Goal: Task Accomplishment & Management: Use online tool/utility

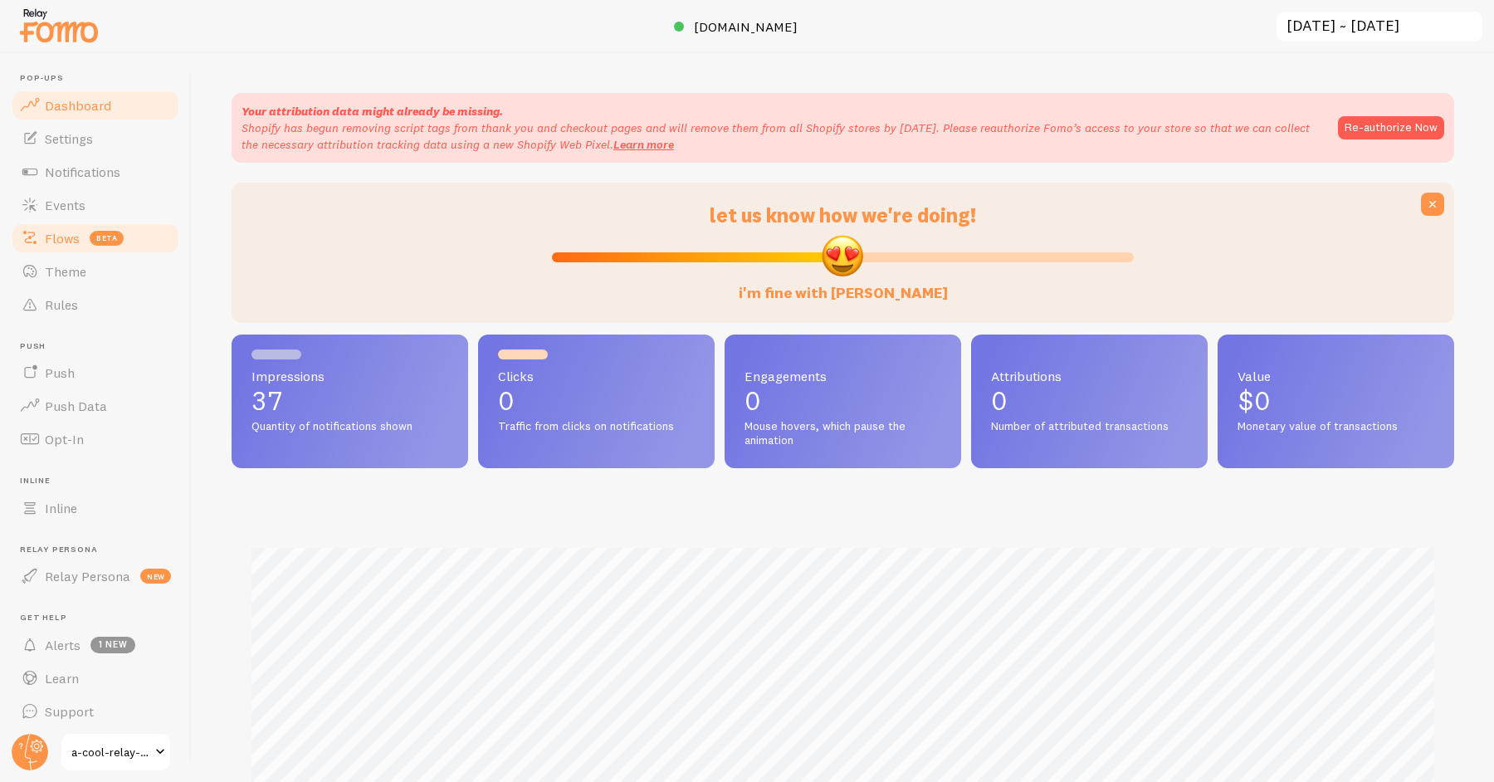
scroll to position [436, 1222]
click at [143, 231] on link "Flows beta" at bounding box center [95, 238] width 171 height 33
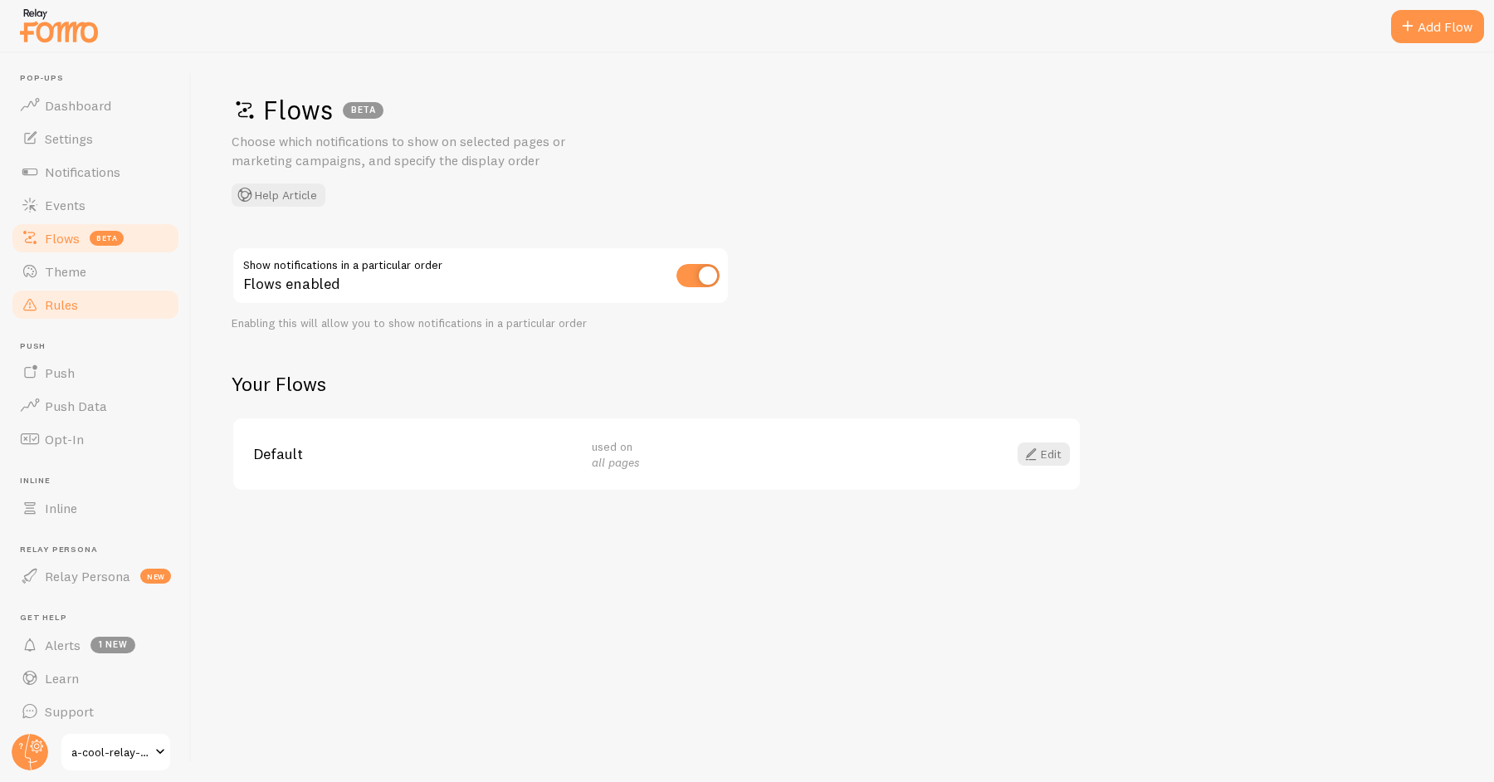
click at [113, 306] on link "Rules" at bounding box center [95, 304] width 171 height 33
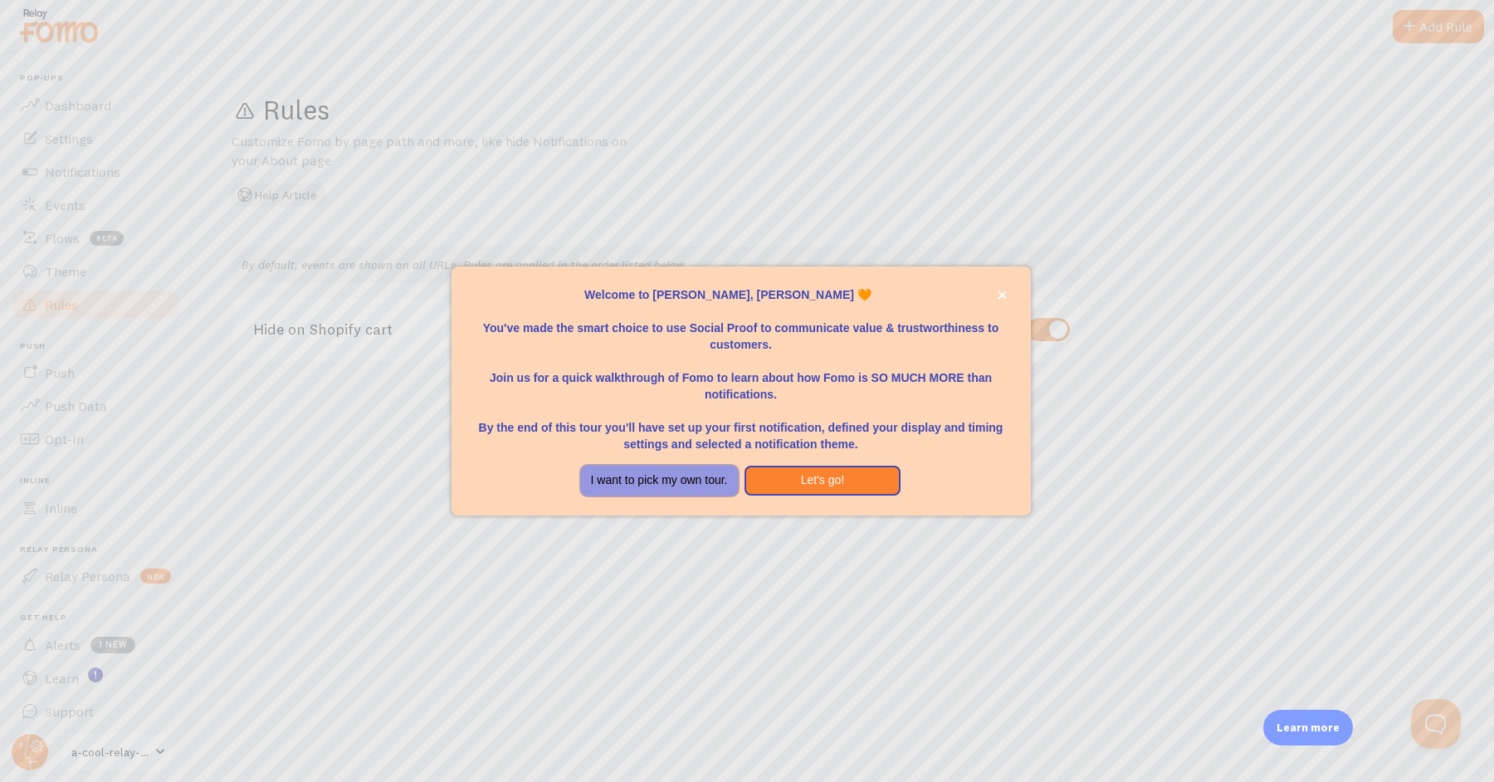
click at [666, 477] on button "I want to pick my own tour." at bounding box center [659, 480] width 157 height 30
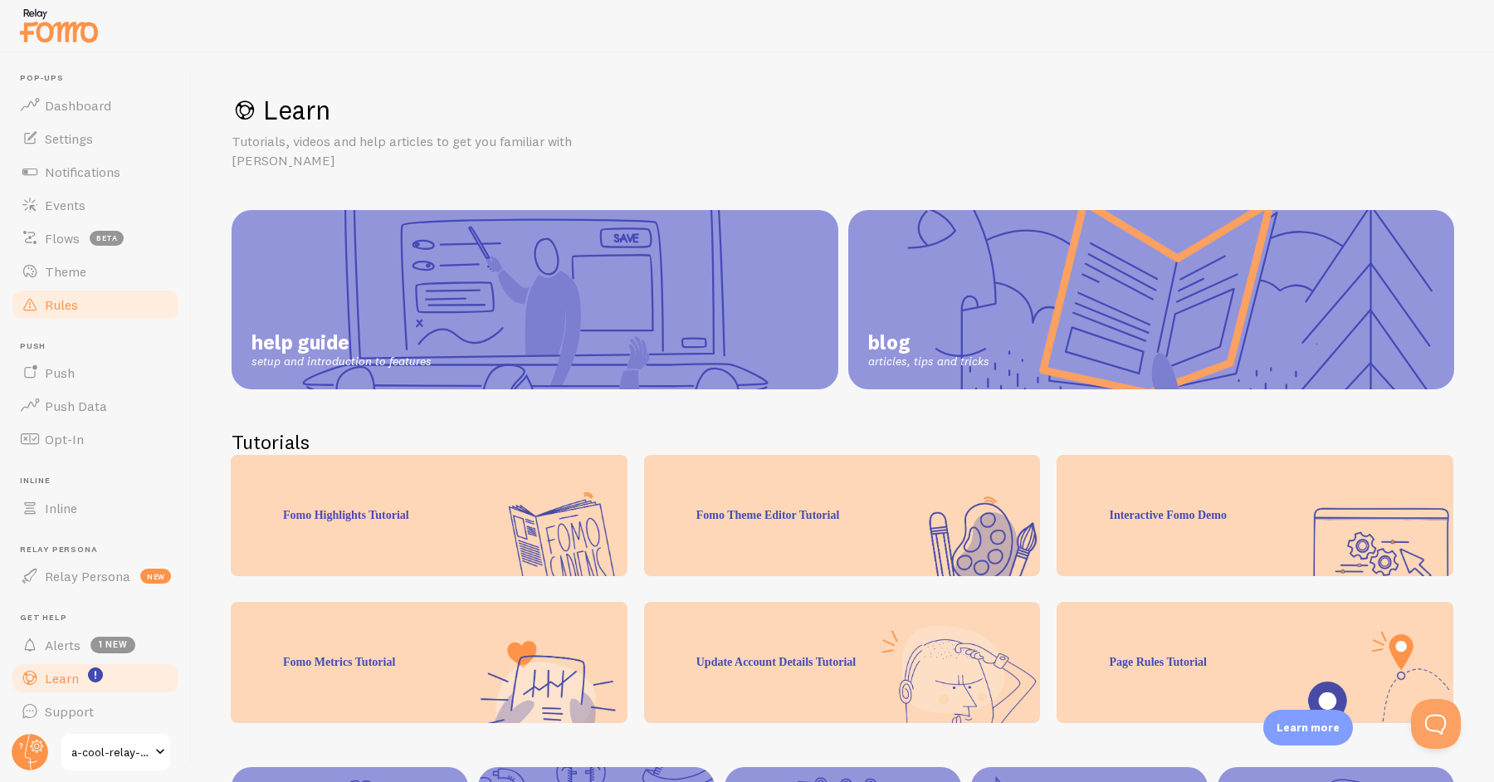
click at [58, 305] on span "Rules" at bounding box center [61, 304] width 33 height 17
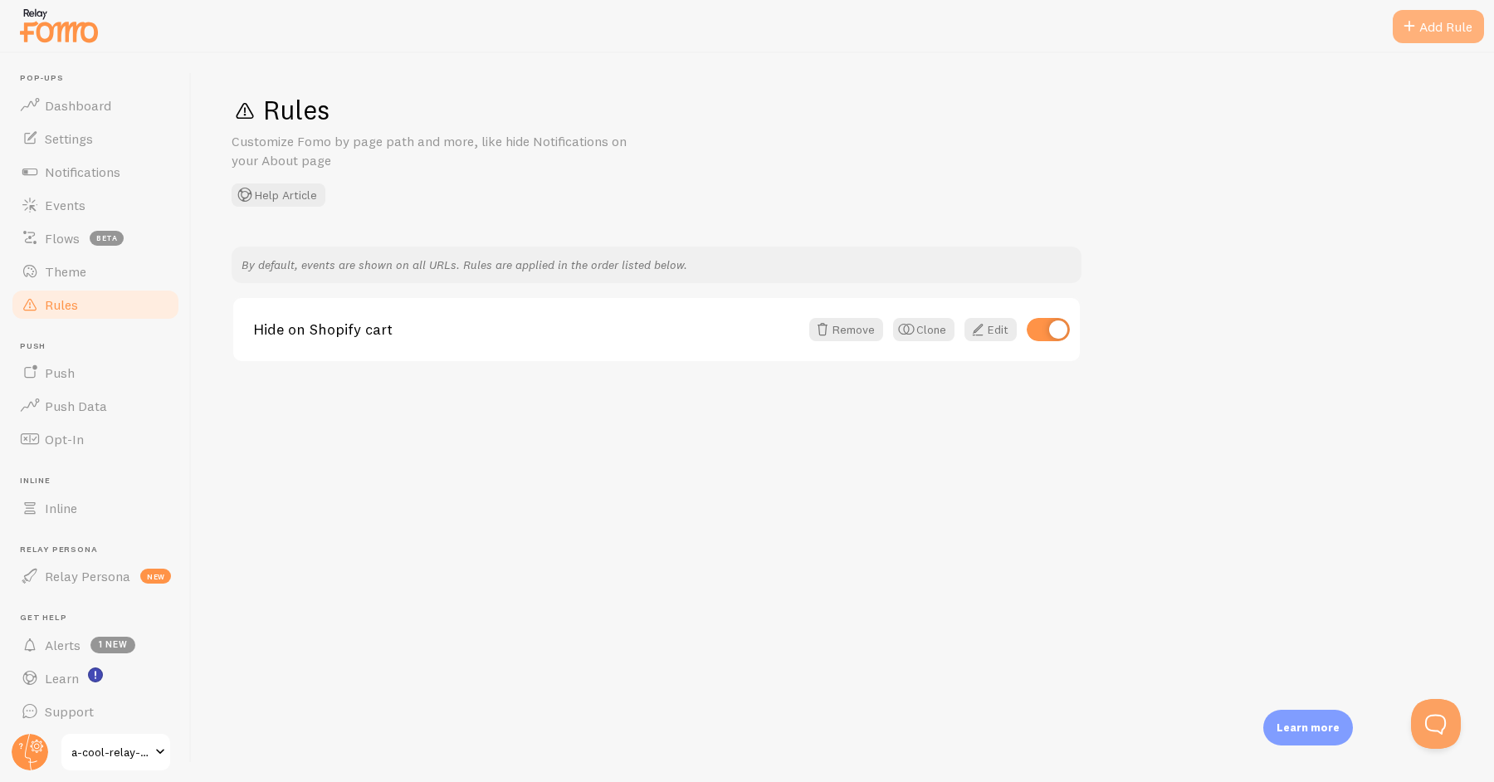
click at [1449, 26] on div "Add Rule" at bounding box center [1437, 26] width 91 height 33
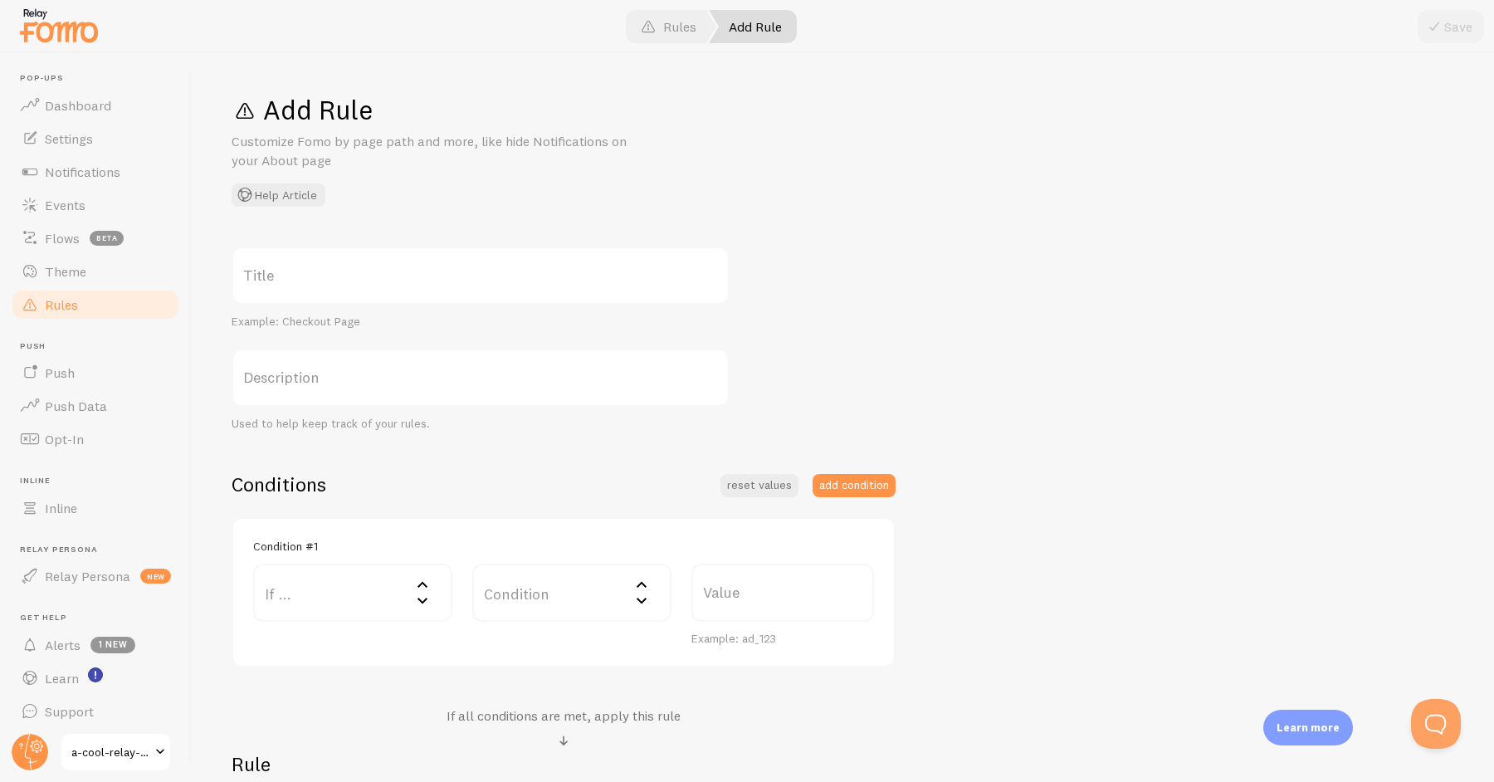
click at [410, 601] on label "If ..." at bounding box center [352, 592] width 199 height 58
click at [504, 599] on label "Condition" at bounding box center [571, 592] width 199 height 58
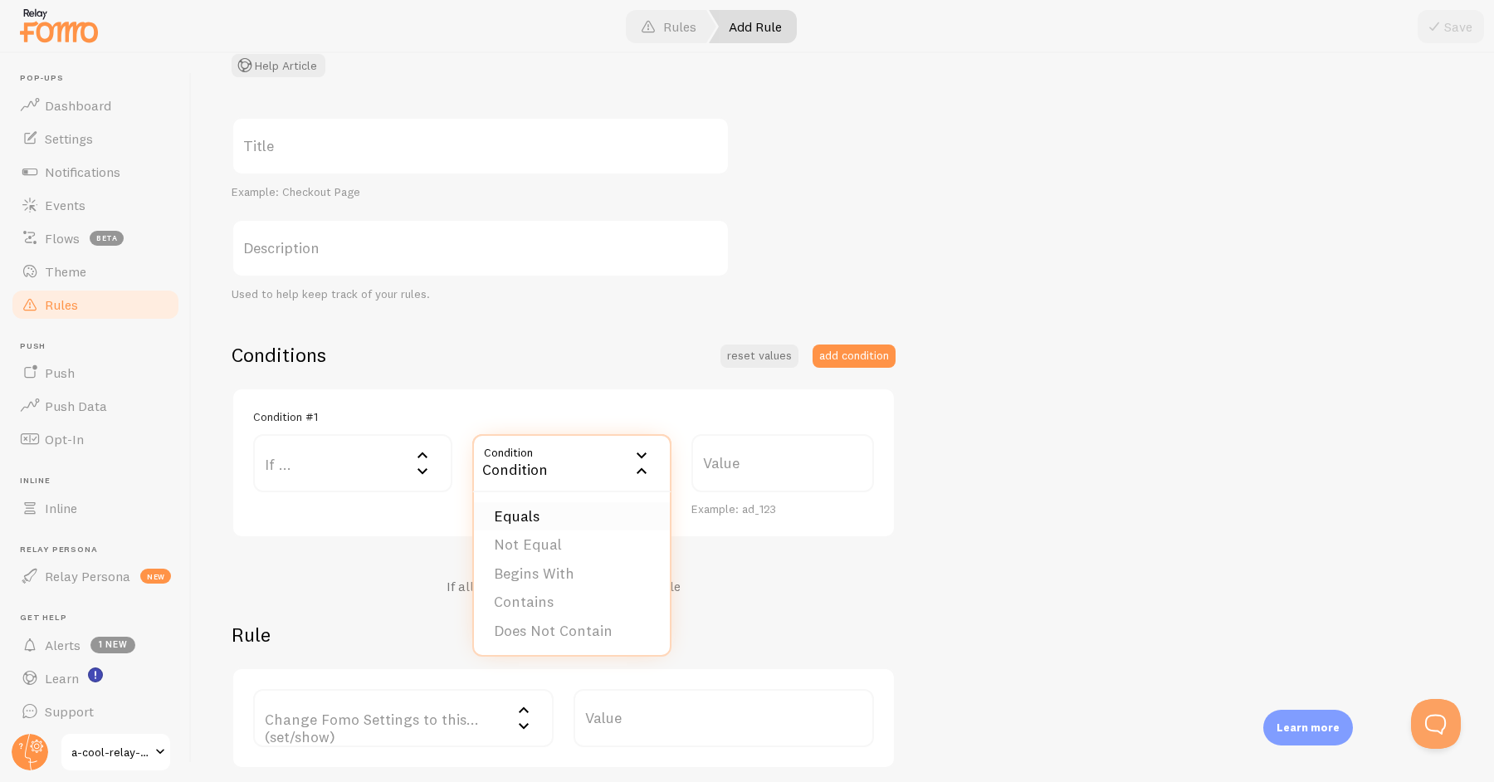
scroll to position [134, 0]
click at [356, 465] on label "If ..." at bounding box center [352, 459] width 199 height 58
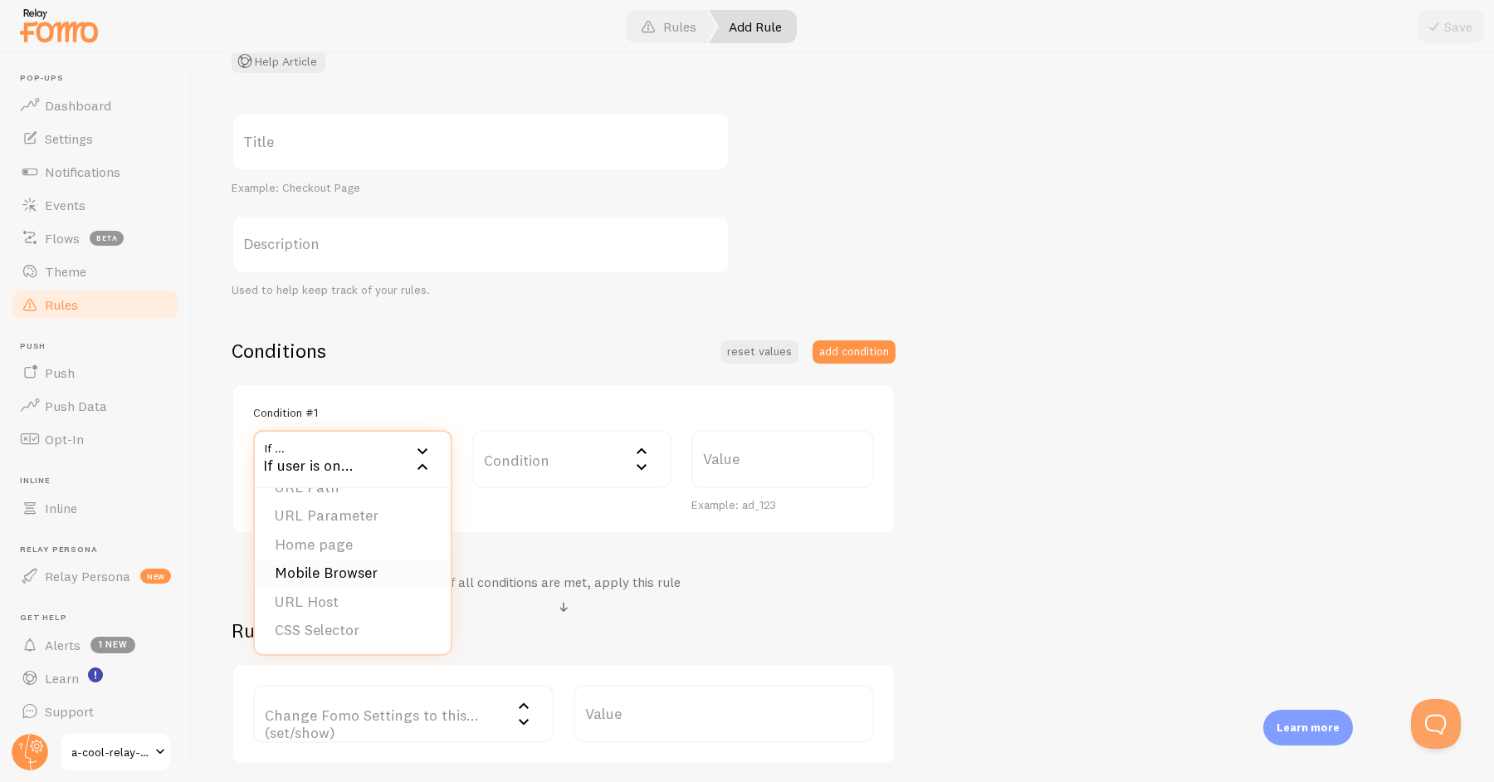
scroll to position [0, 0]
click at [582, 465] on label "Condition" at bounding box center [571, 459] width 199 height 58
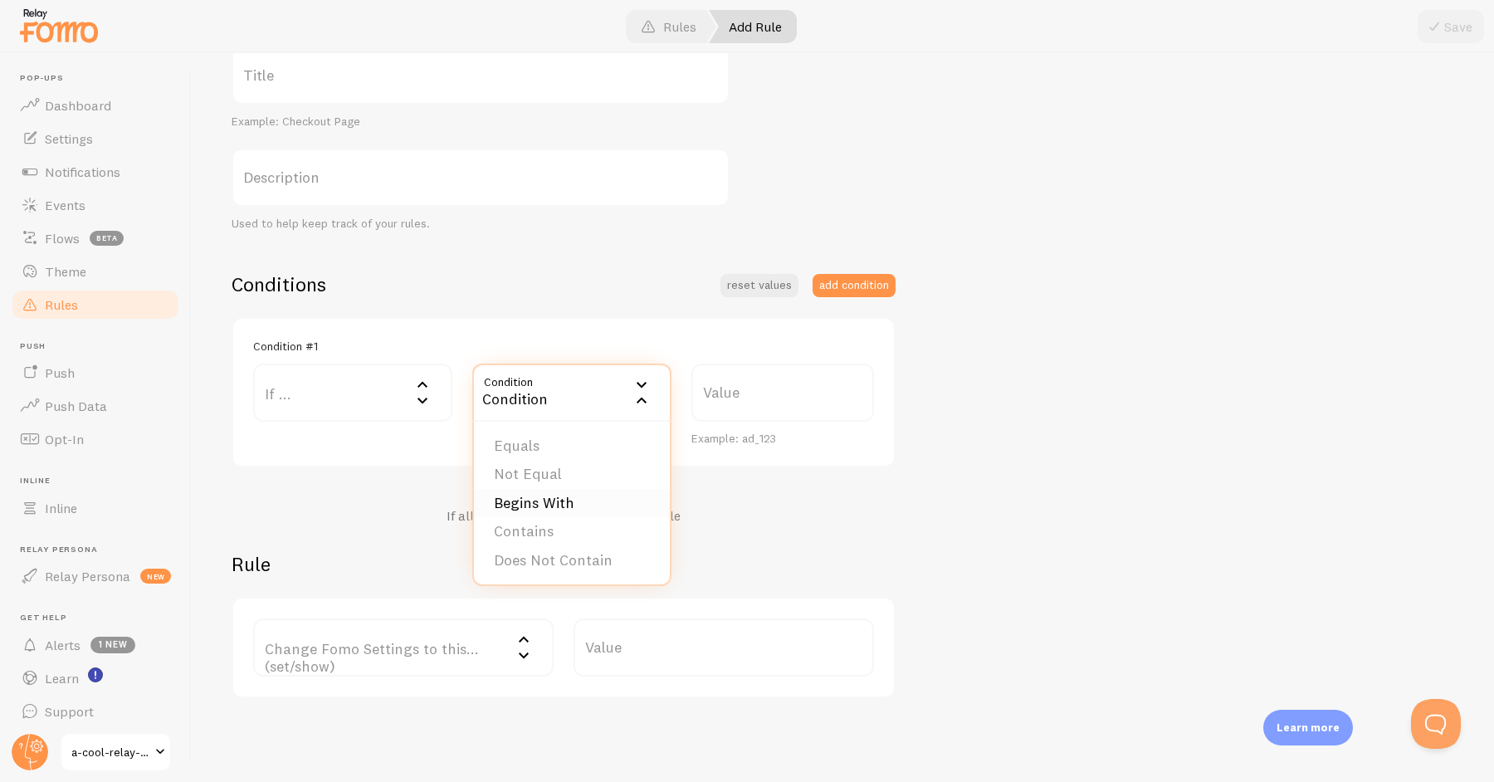
scroll to position [197, 0]
click at [379, 391] on label "If ..." at bounding box center [352, 395] width 199 height 58
click at [379, 391] on div "If user is on..." at bounding box center [352, 395] width 199 height 58
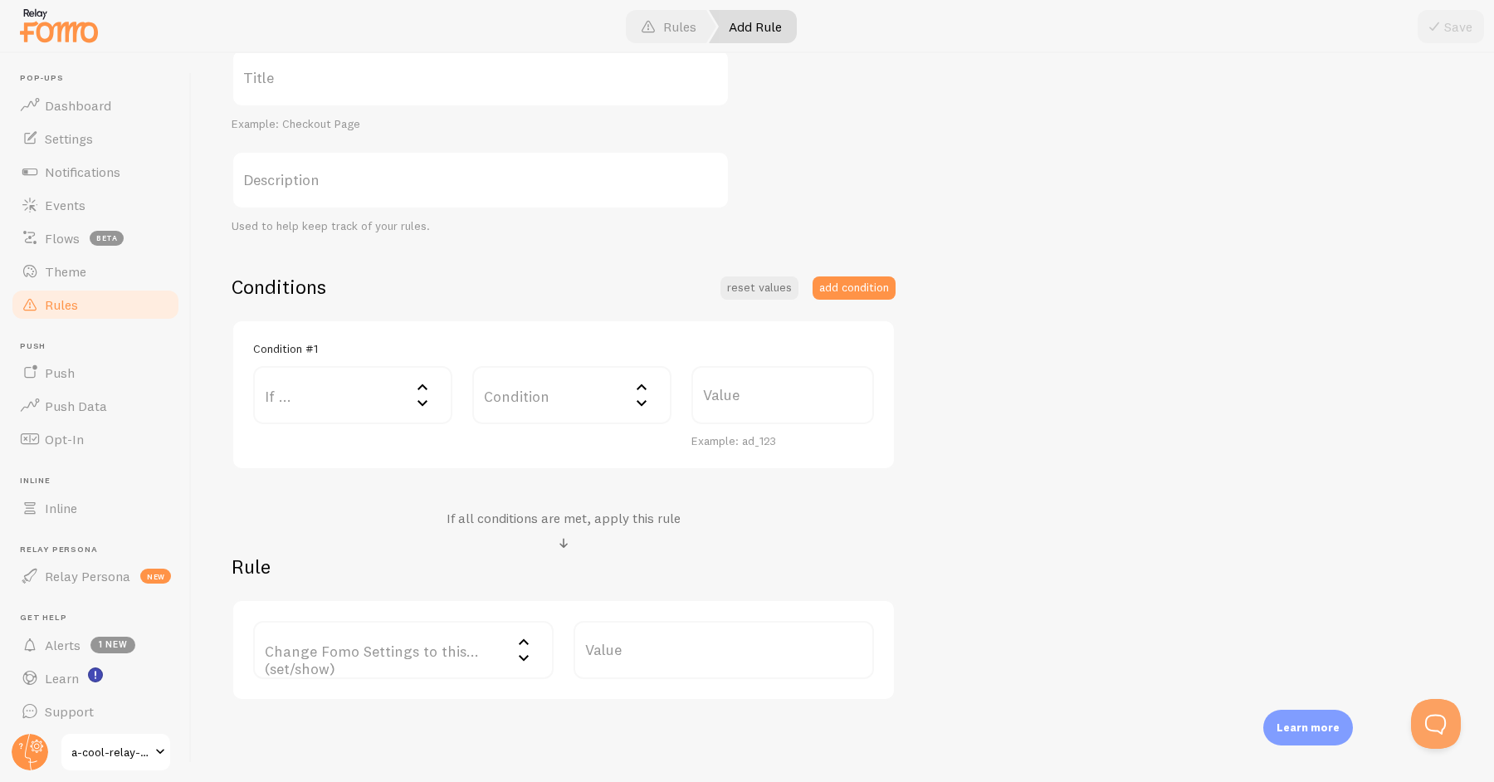
click at [379, 391] on label "If ..." at bounding box center [352, 395] width 199 height 58
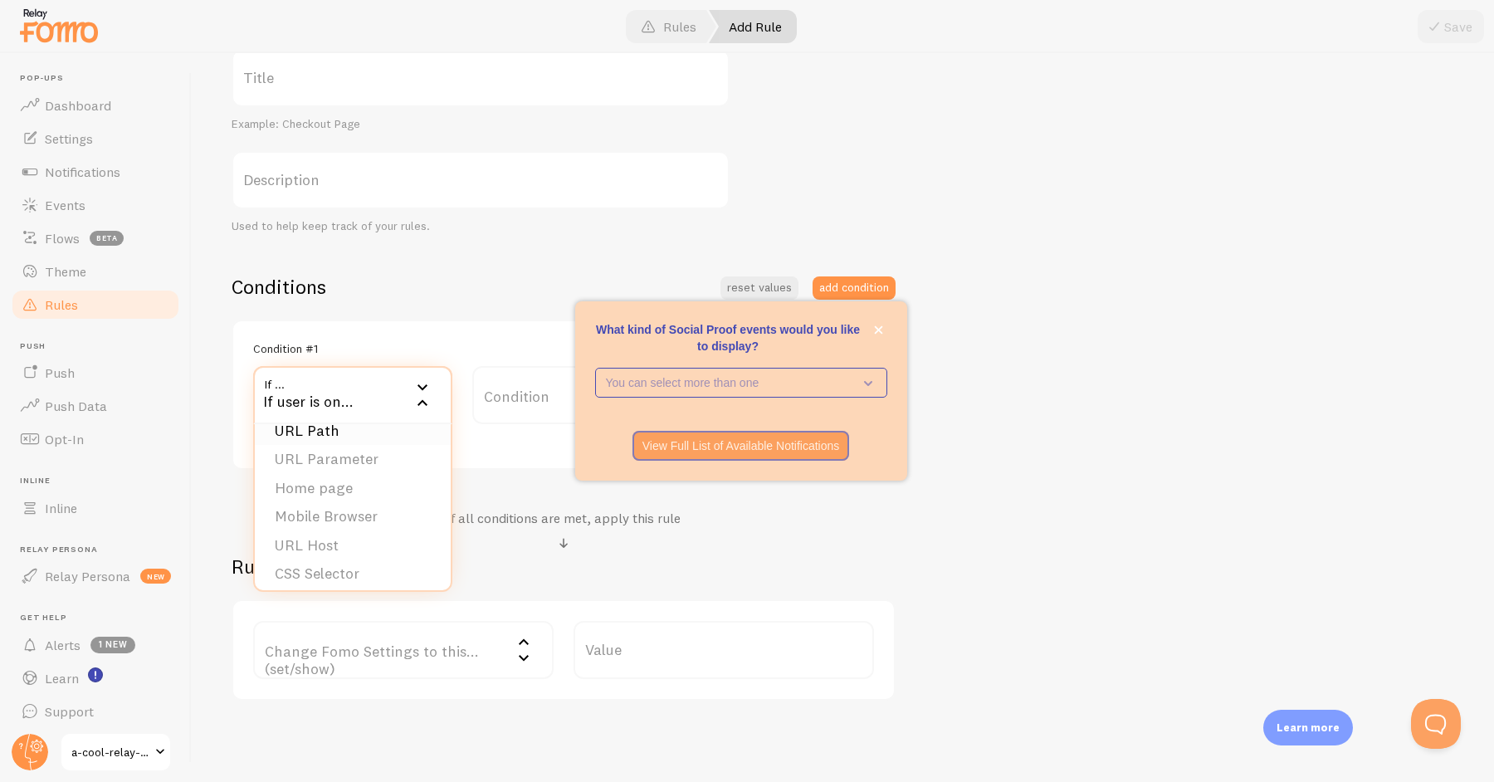
scroll to position [0, 0]
click at [417, 399] on icon at bounding box center [422, 402] width 20 height 20
click at [430, 672] on label "Change Fomo Settings to this... (set/show)" at bounding box center [403, 650] width 300 height 58
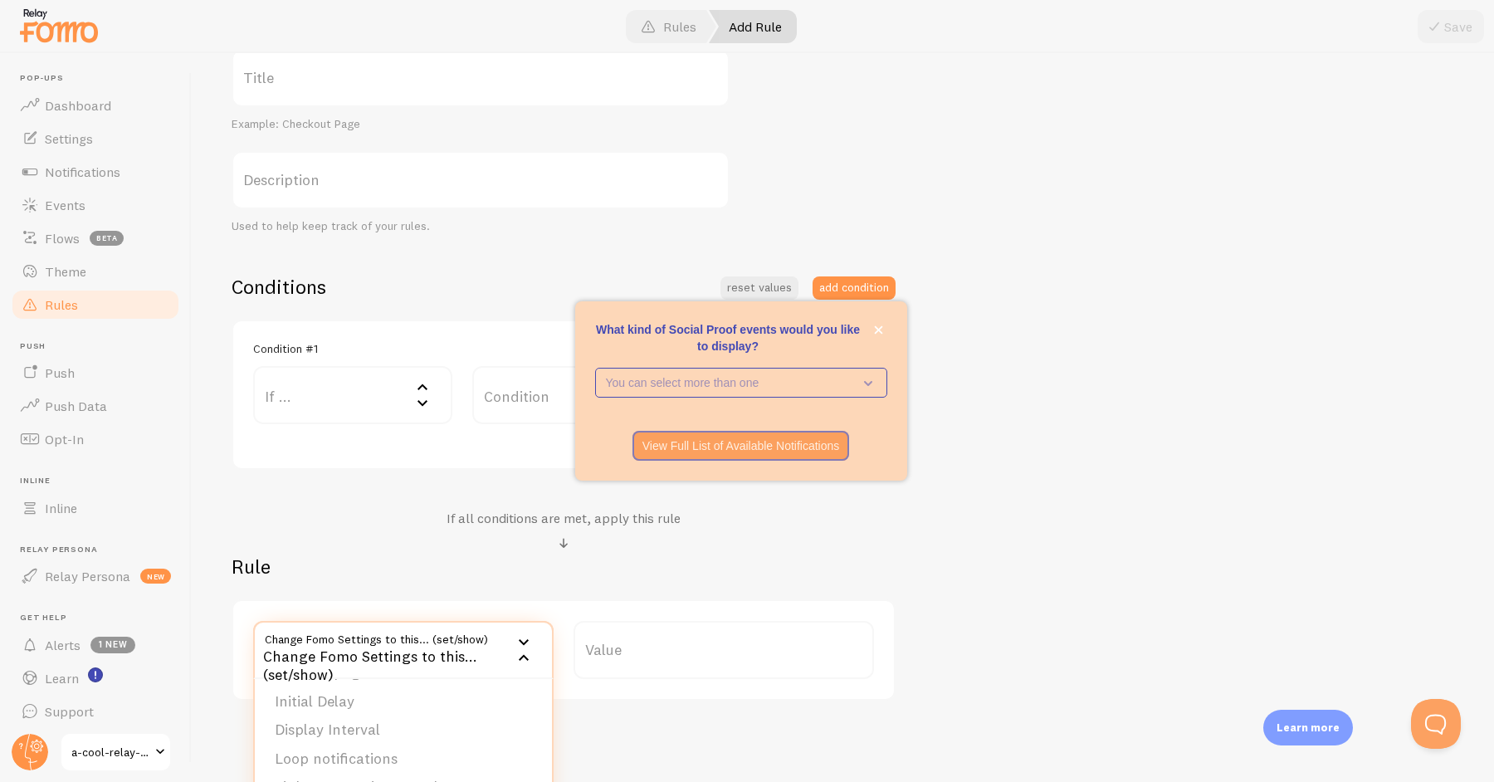
scroll to position [168, 0]
click at [596, 662] on label "Value" at bounding box center [723, 650] width 300 height 58
click at [596, 662] on input "Value" at bounding box center [723, 650] width 300 height 58
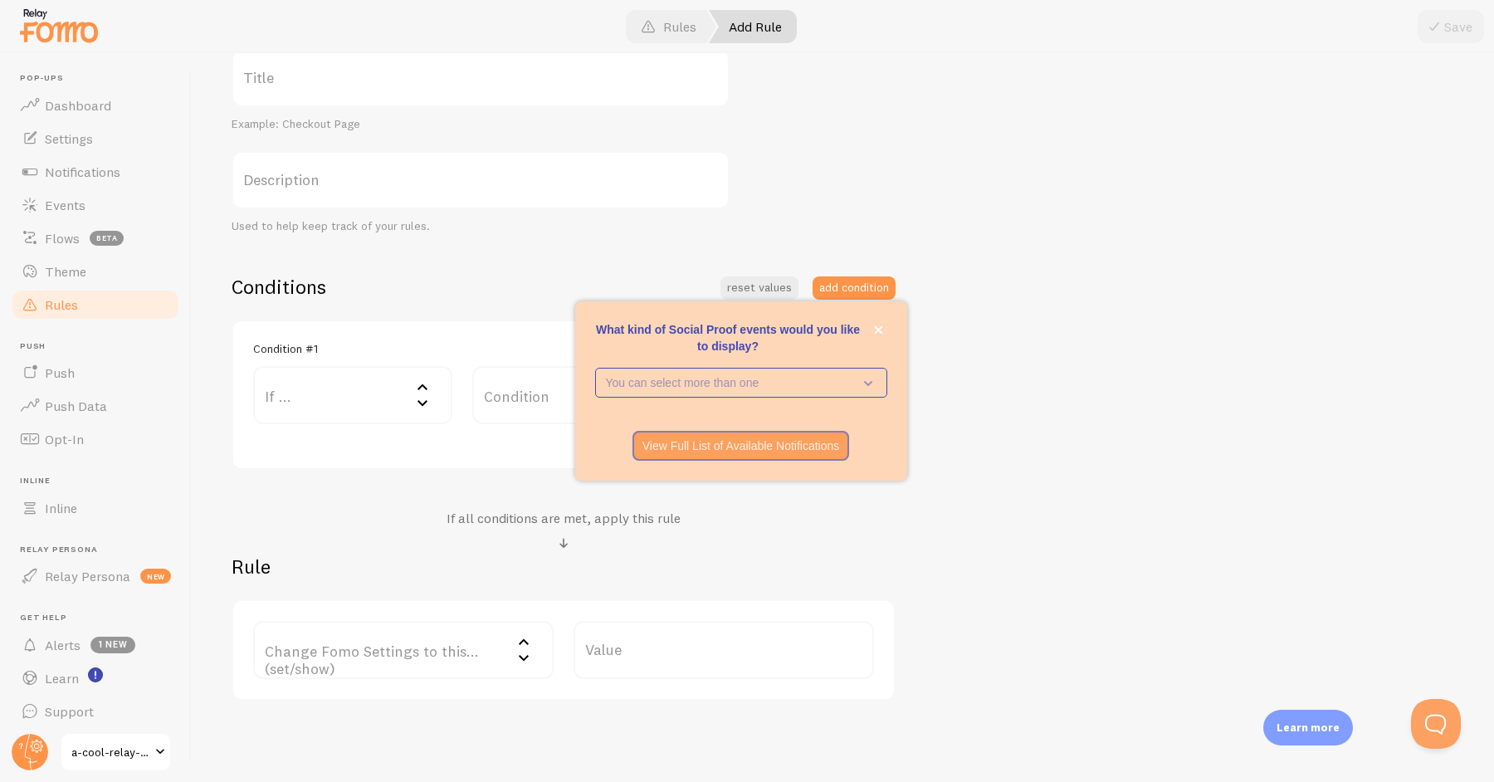
click at [388, 386] on label "If ..." at bounding box center [352, 395] width 199 height 58
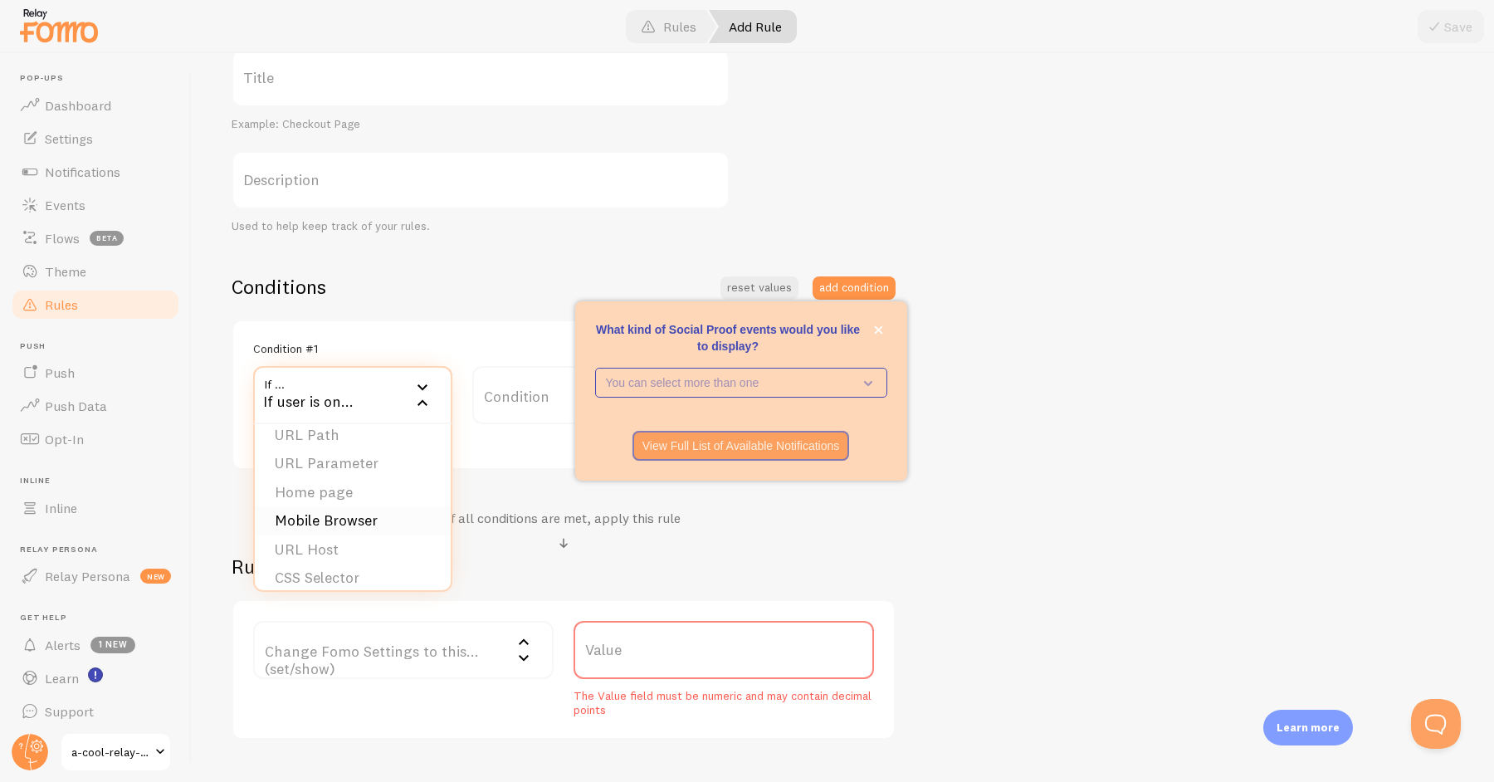
scroll to position [0, 0]
click at [346, 298] on div "Conditions reset values add condition Condition #1 If ... If user is on... URL …" at bounding box center [563, 372] width 664 height 196
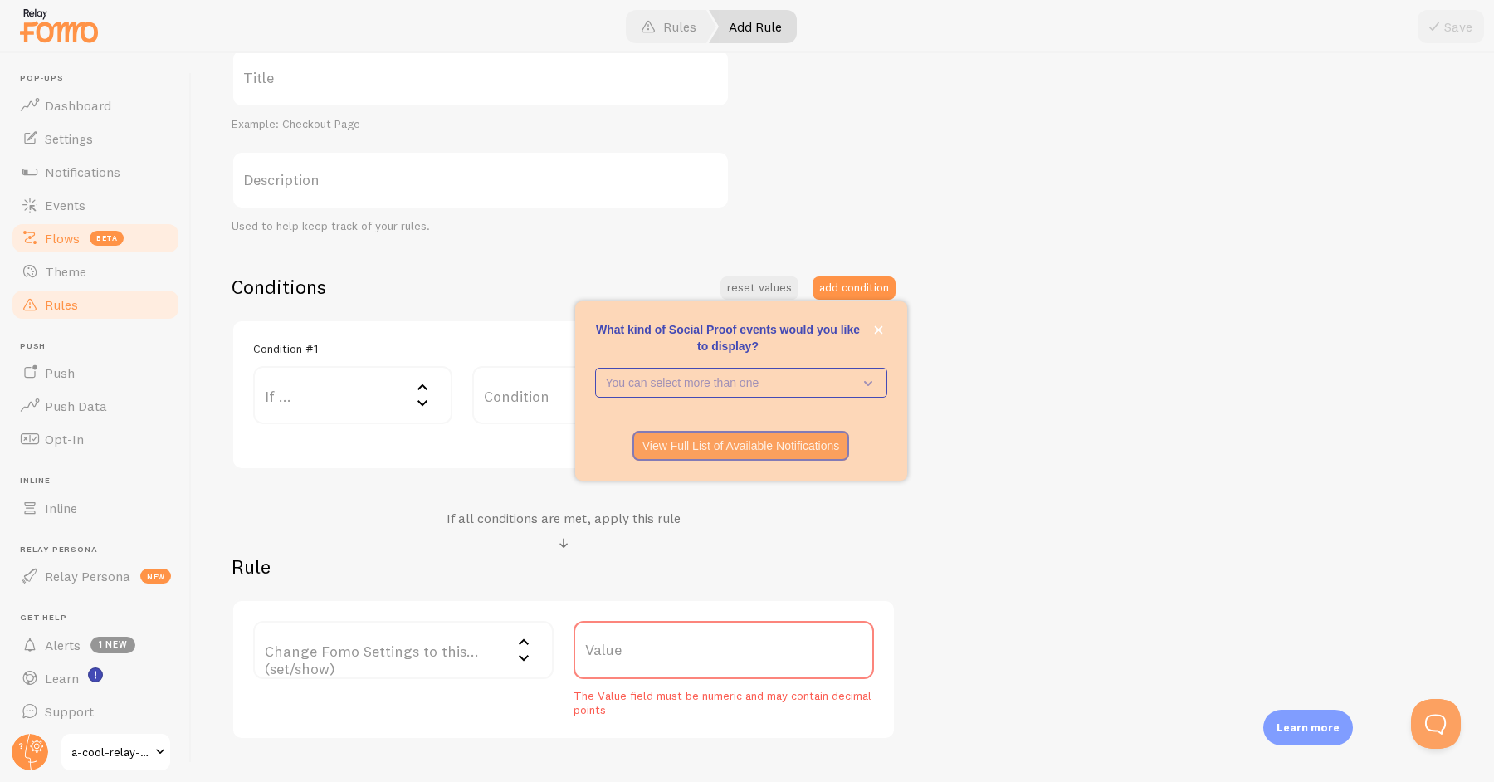
click at [78, 236] on span "Flows" at bounding box center [62, 238] width 35 height 17
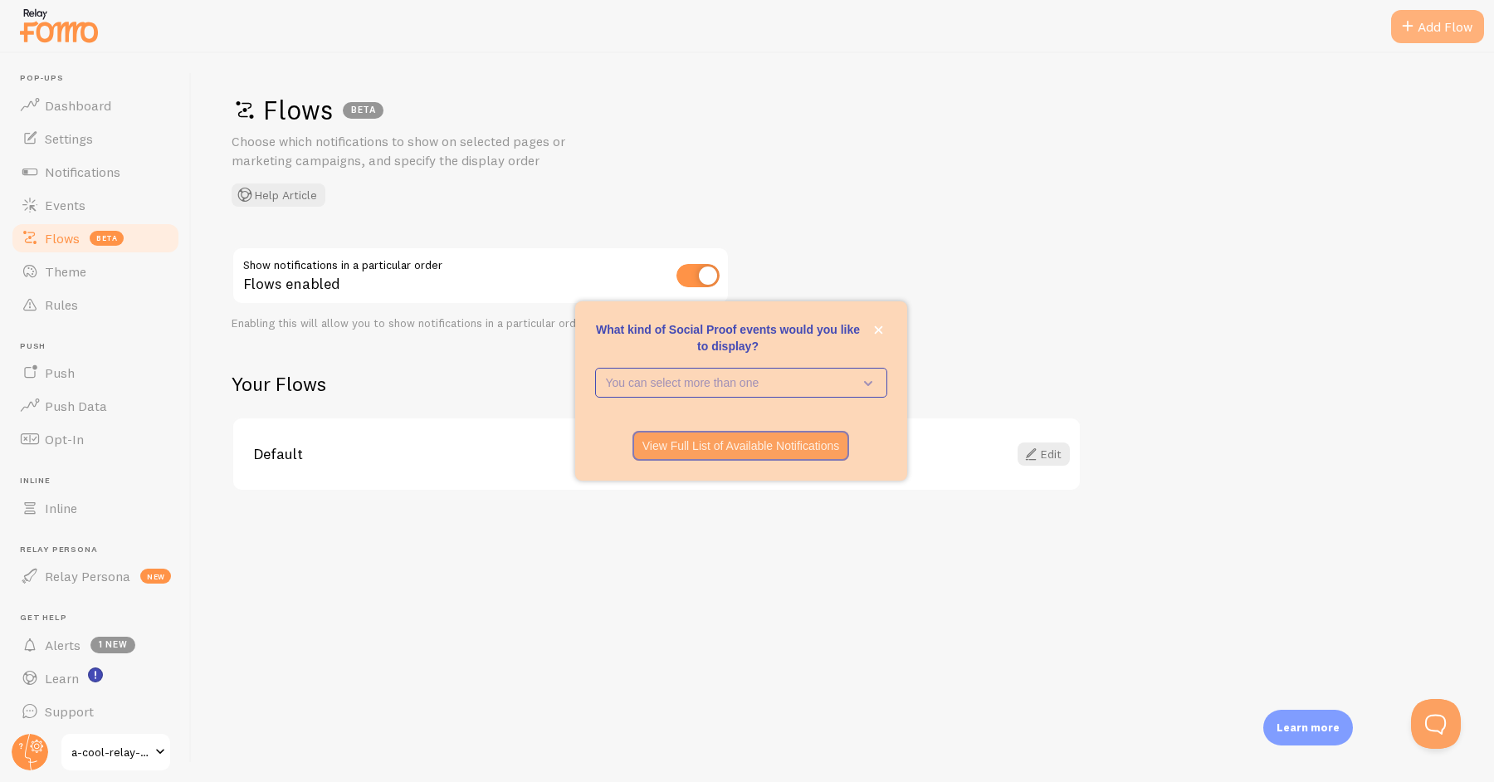
click at [1454, 27] on div "Add Flow" at bounding box center [1437, 26] width 93 height 33
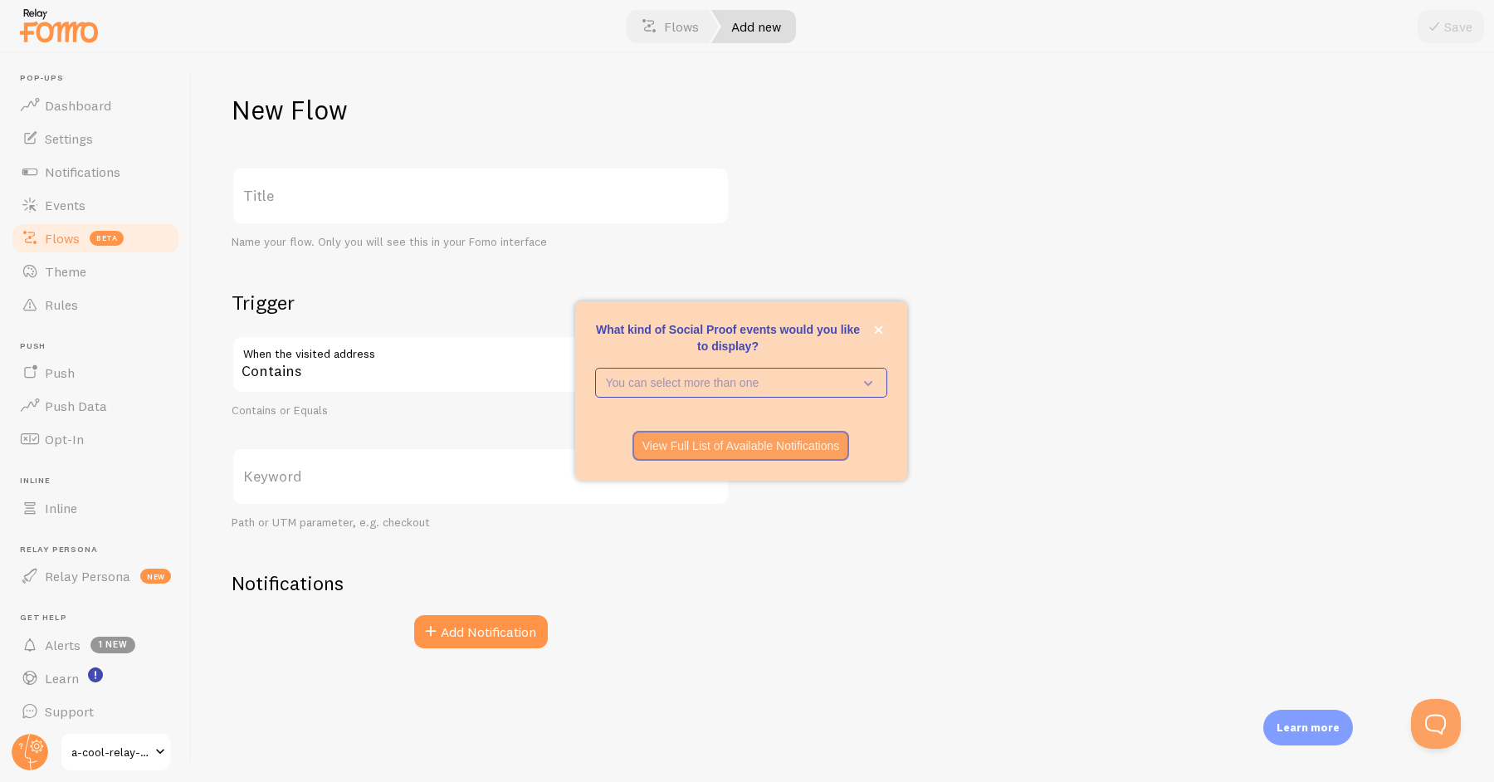
click at [402, 359] on div "Contains" at bounding box center [480, 364] width 498 height 58
click at [432, 487] on label "Keyword" at bounding box center [480, 476] width 498 height 58
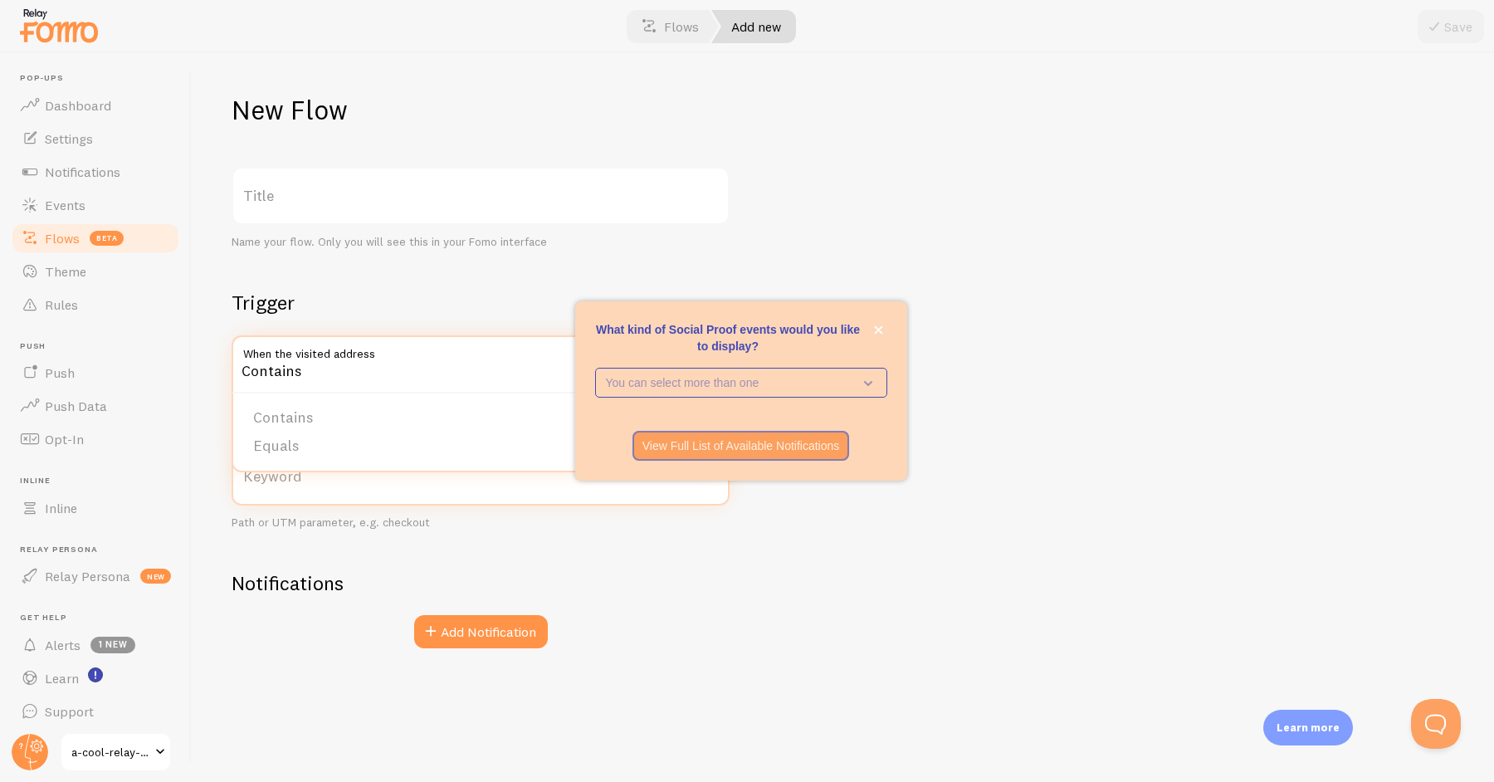
click at [432, 487] on input "Keyword" at bounding box center [480, 476] width 498 height 58
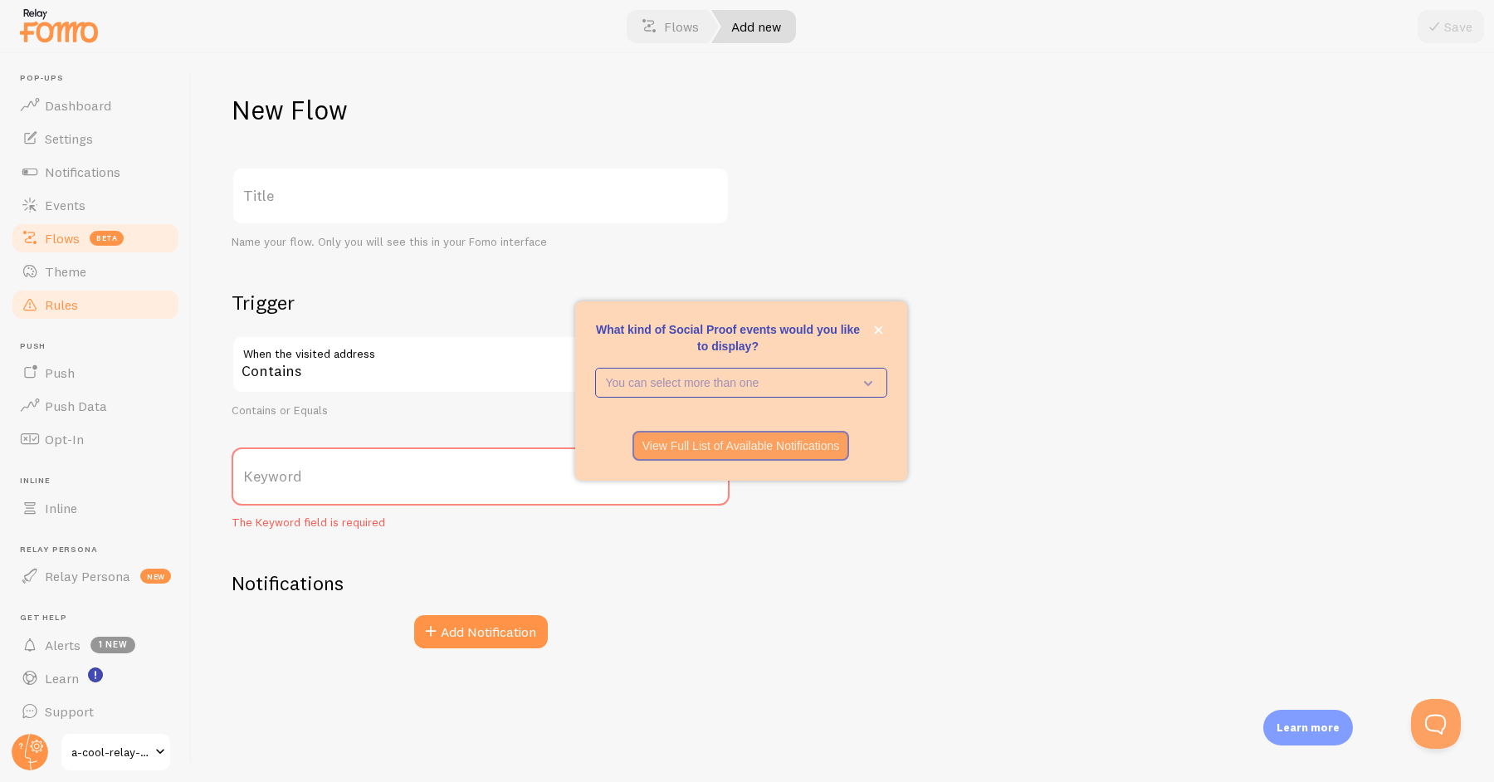
click at [89, 300] on link "Rules" at bounding box center [95, 304] width 171 height 33
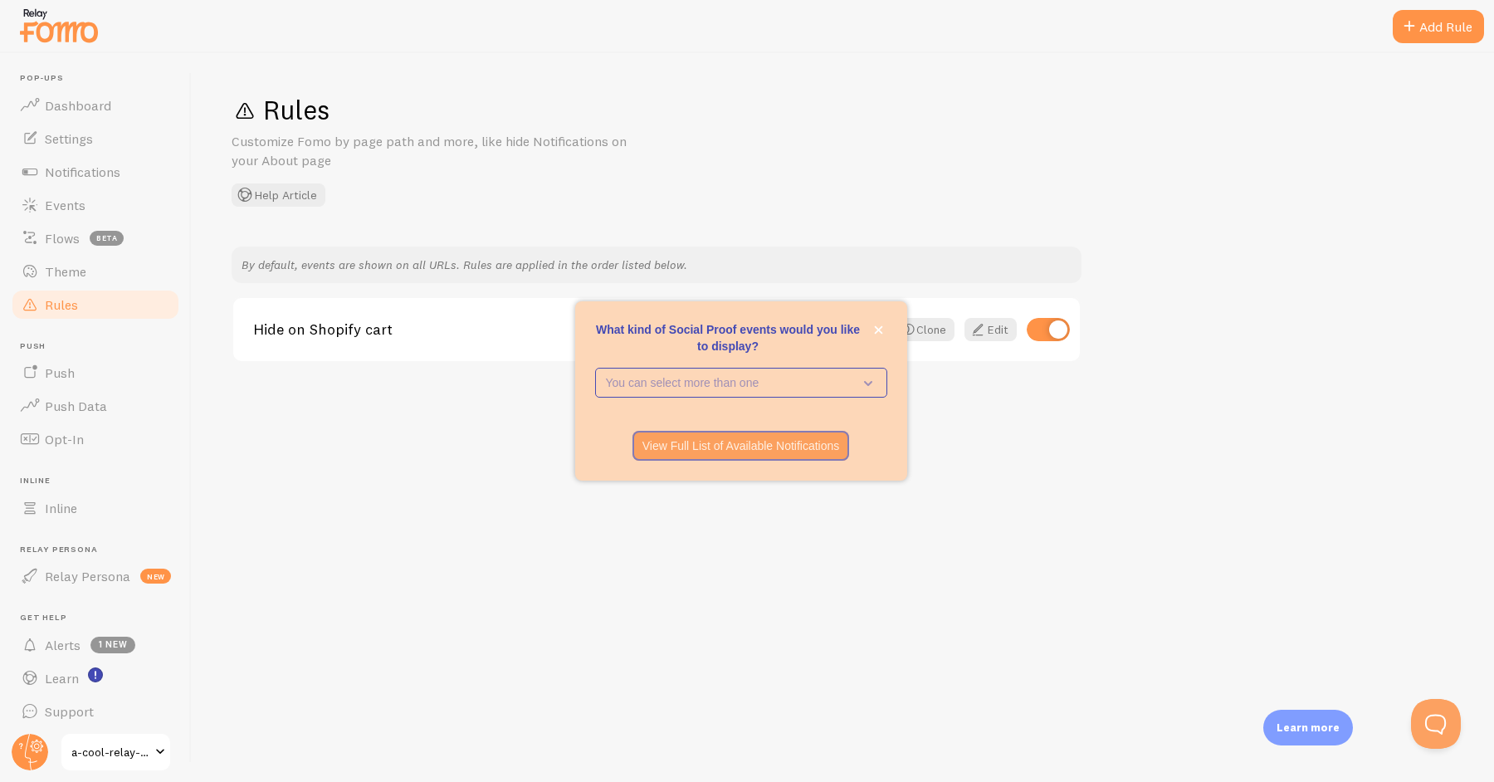
click at [1445, 2] on div at bounding box center [747, 26] width 1494 height 53
click at [1441, 30] on div "Add Rule" at bounding box center [1437, 26] width 91 height 33
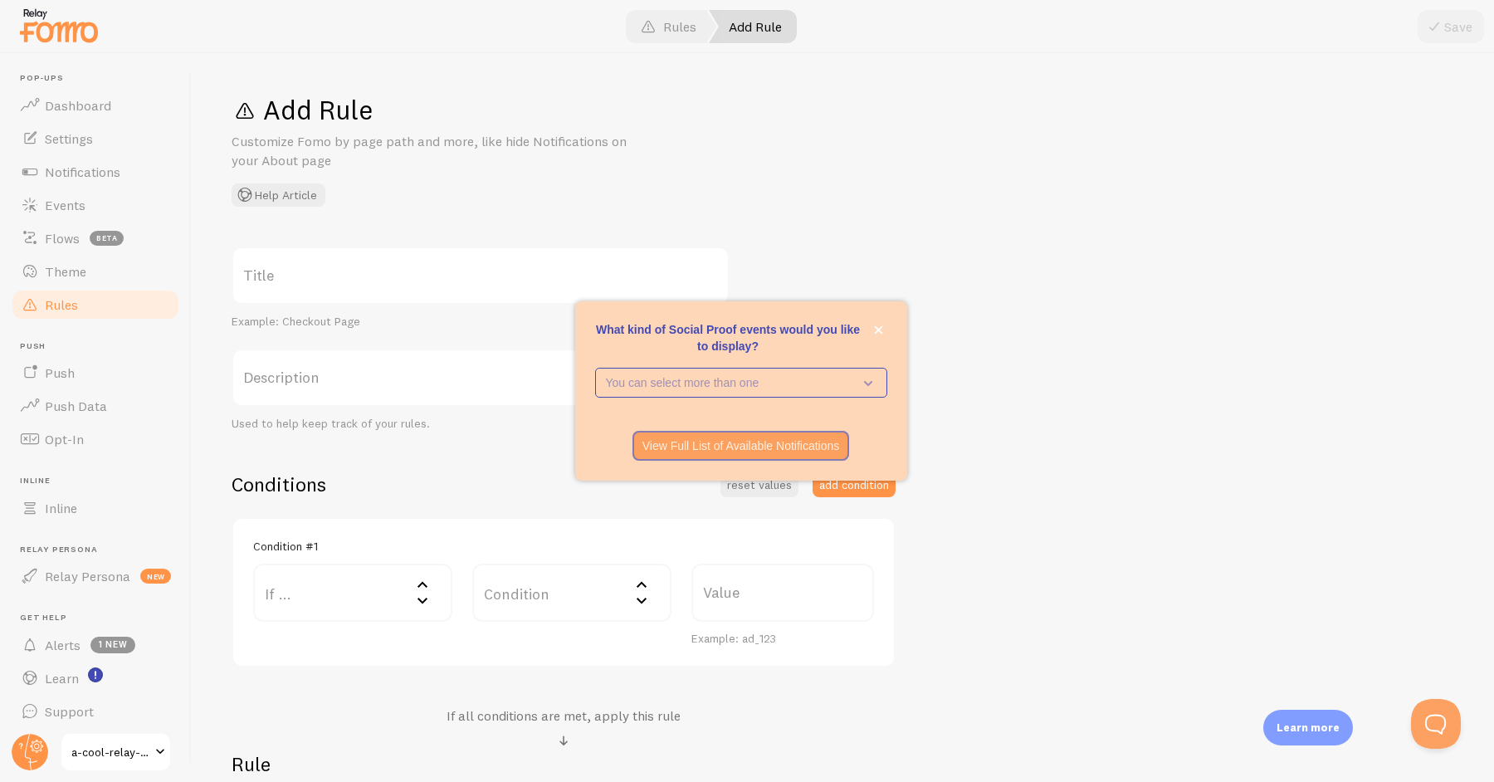
click at [423, 600] on icon at bounding box center [422, 600] width 10 height 6
click at [392, 651] on li "URL Path" at bounding box center [353, 645] width 196 height 29
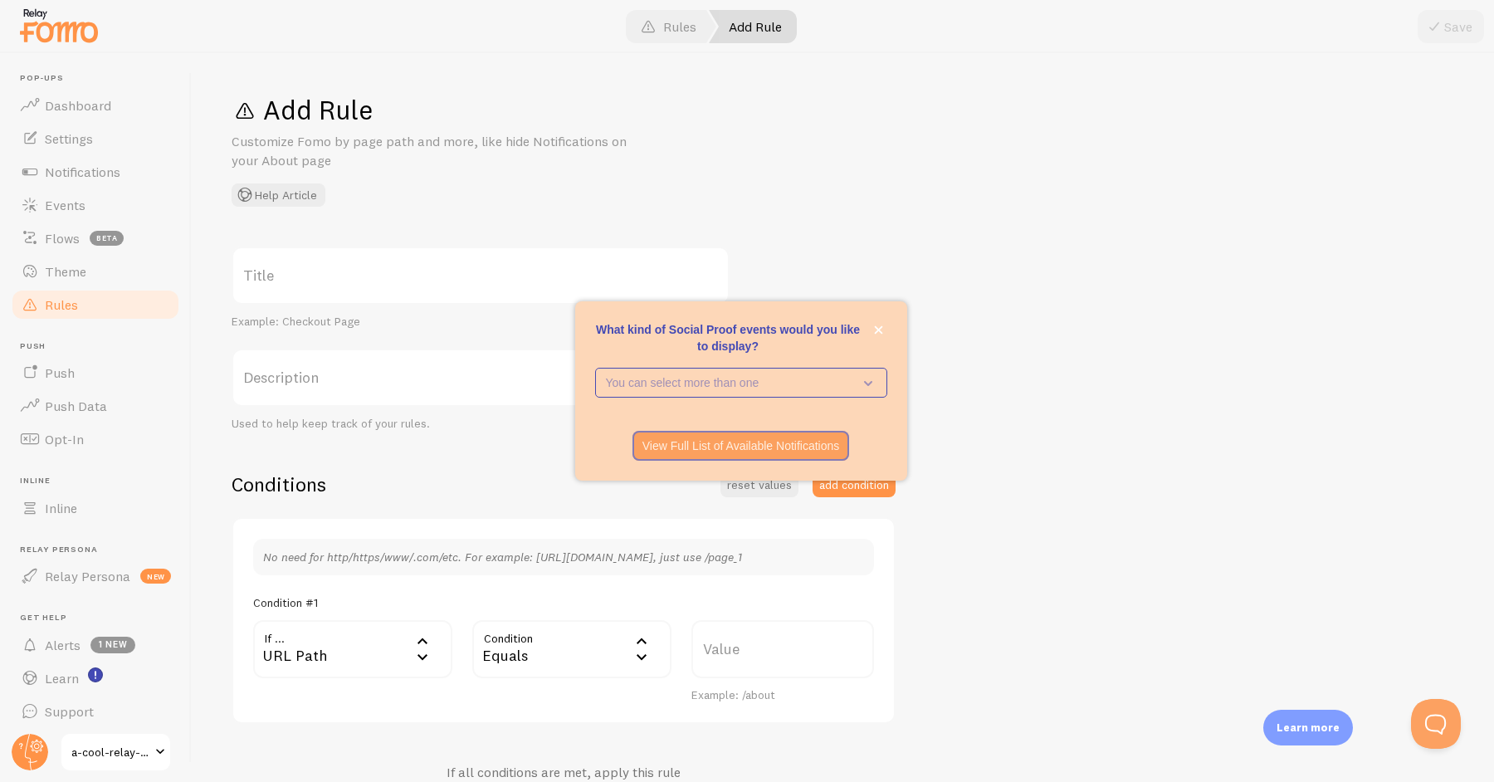
click at [566, 650] on div "Equals" at bounding box center [571, 649] width 199 height 58
click at [755, 642] on label "Value" at bounding box center [782, 649] width 183 height 58
click at [755, 642] on input "Value" at bounding box center [782, 649] width 183 height 58
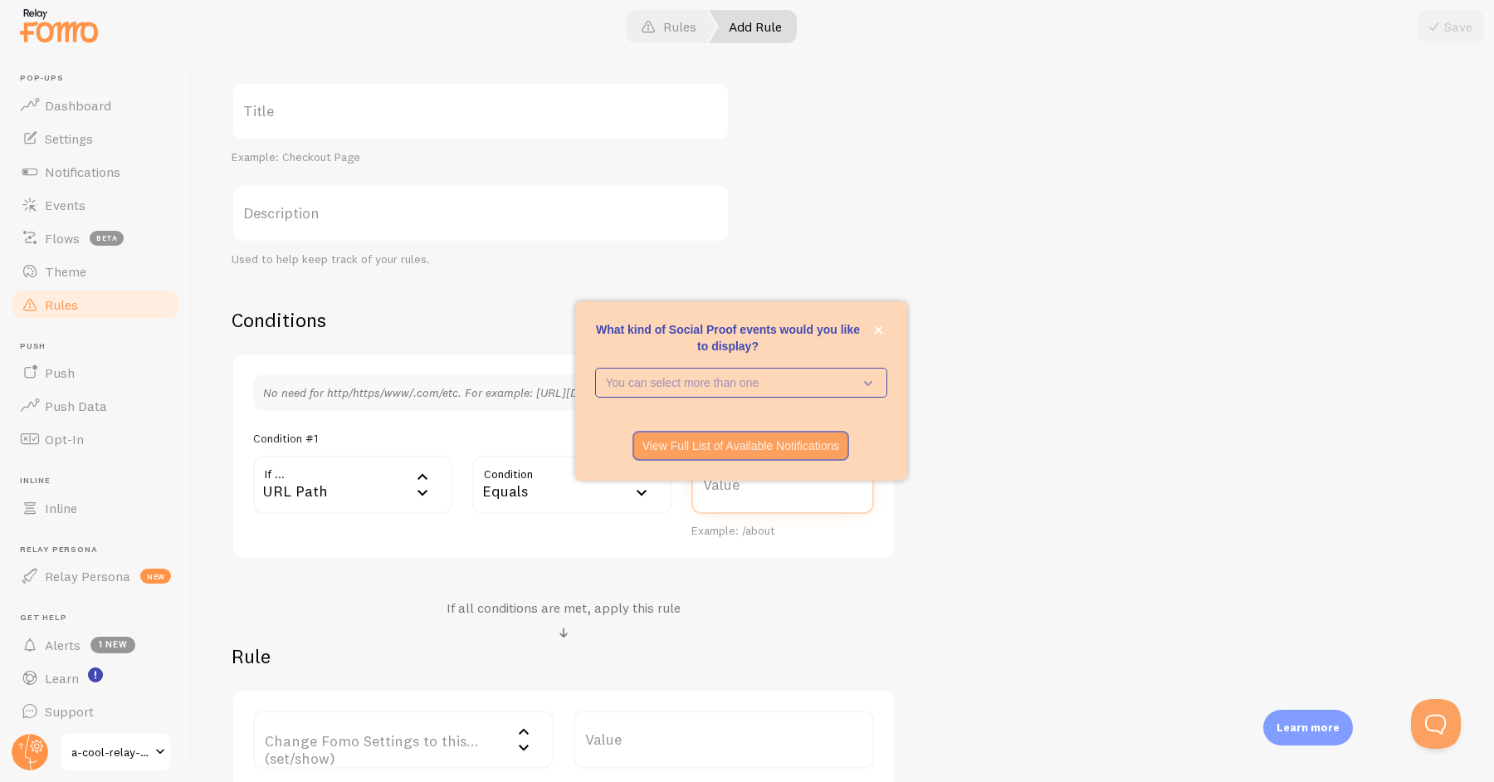
scroll to position [158, 0]
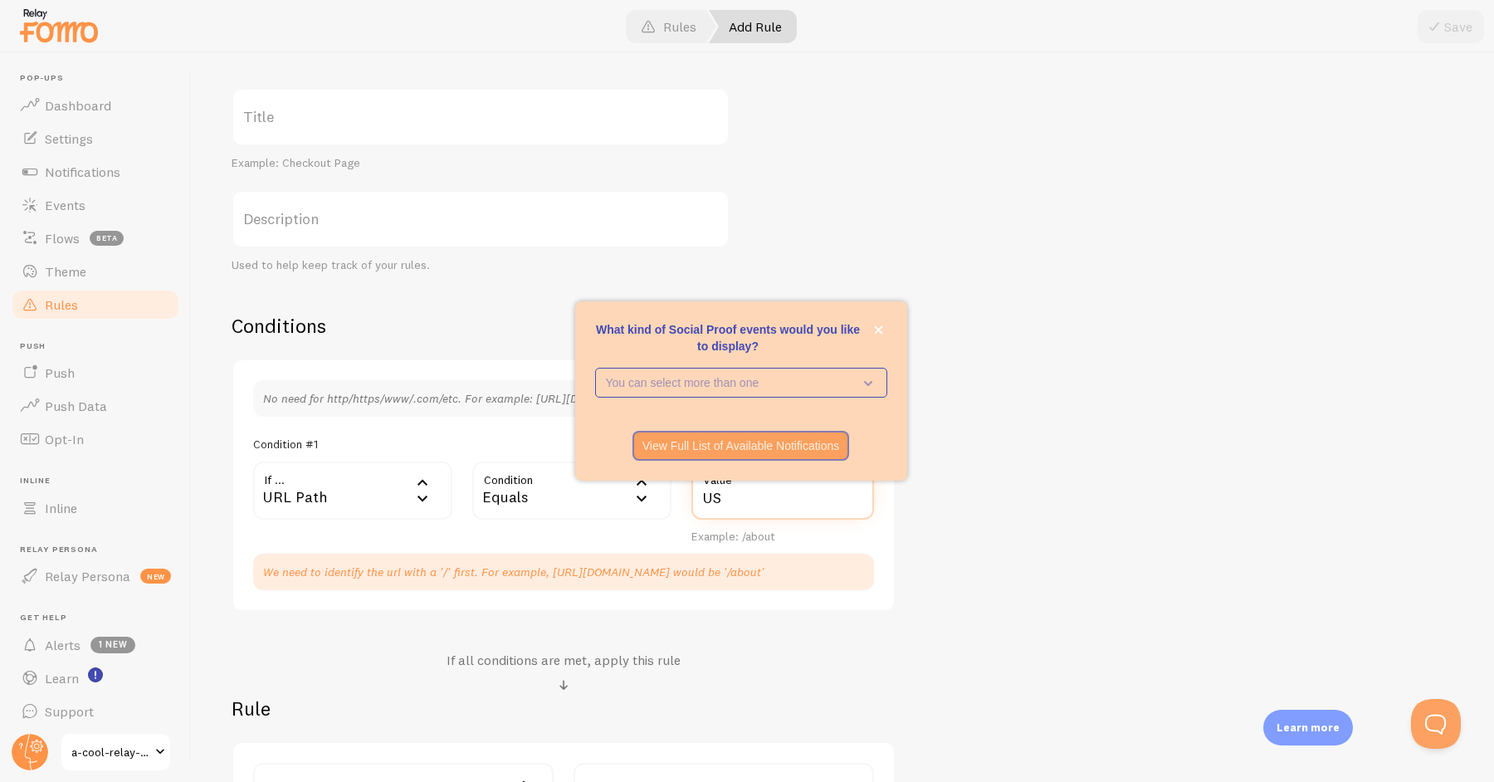
type input "U"
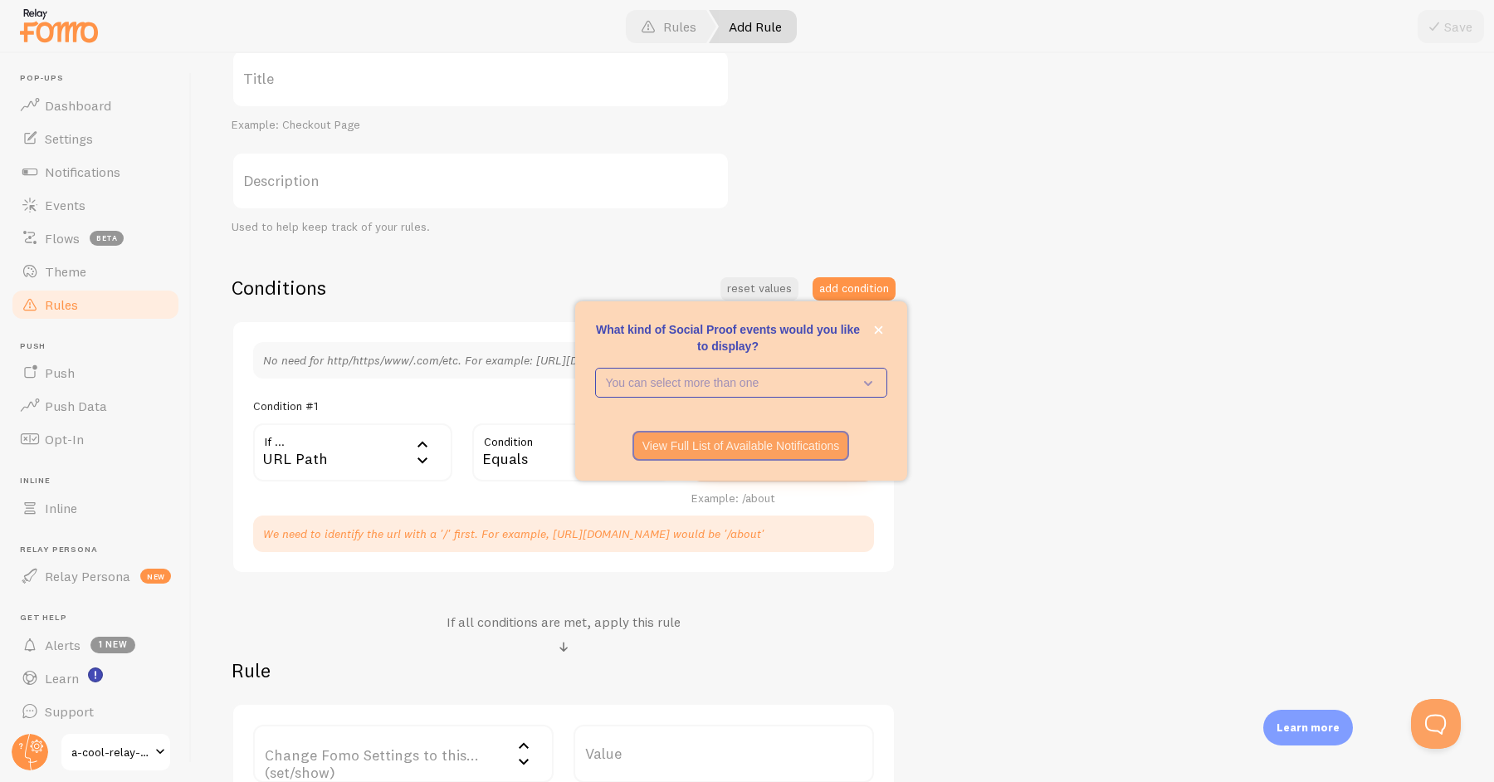
scroll to position [179, 0]
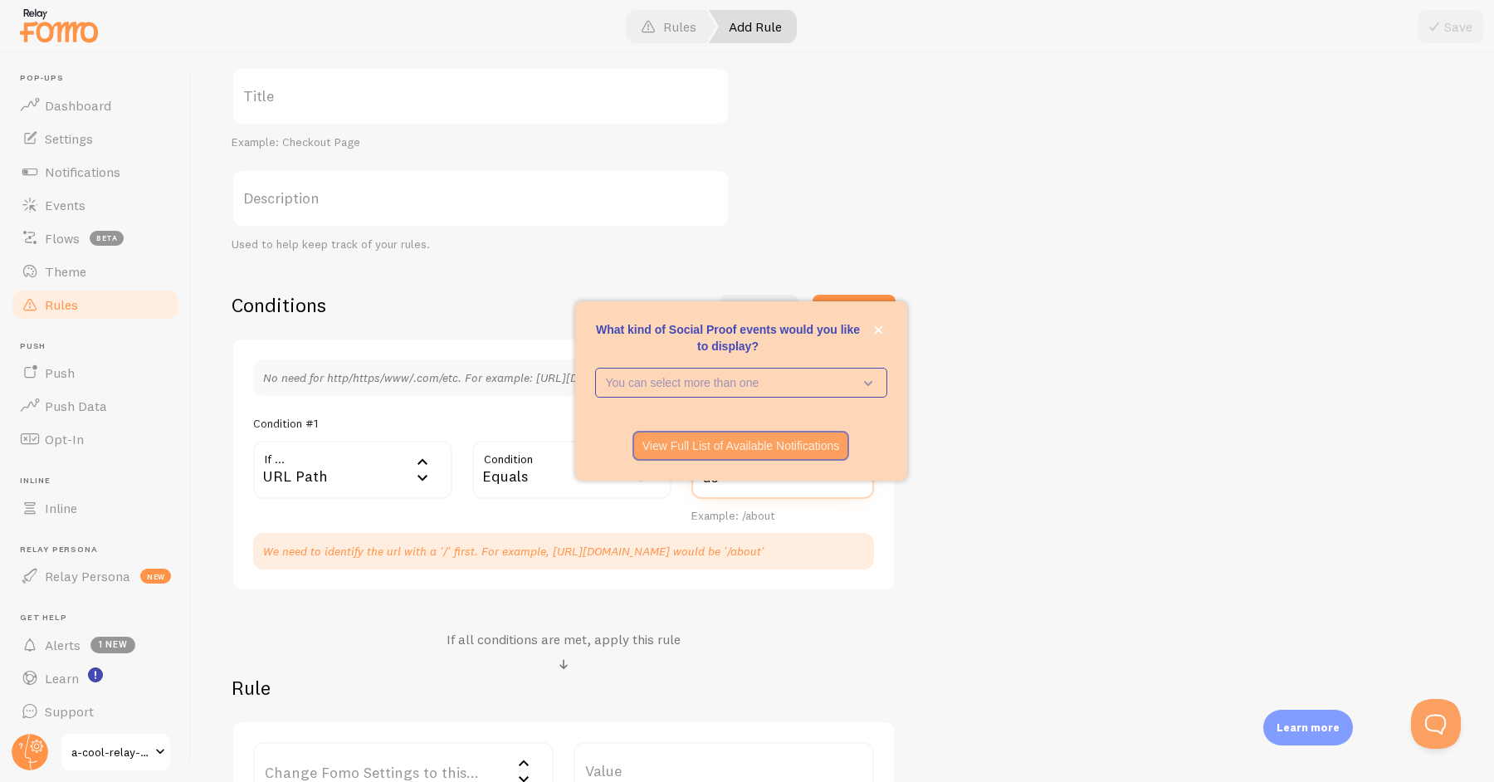
type input "us"
